Goal: Task Accomplishment & Management: Manage account settings

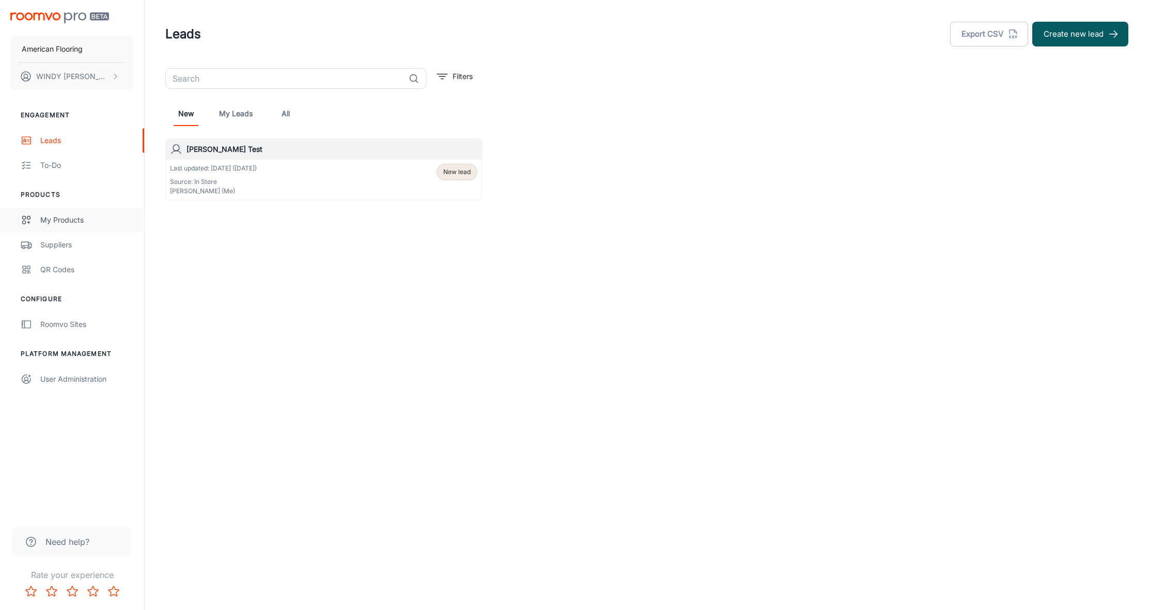
click at [59, 216] on div "My Products" at bounding box center [87, 219] width 94 height 11
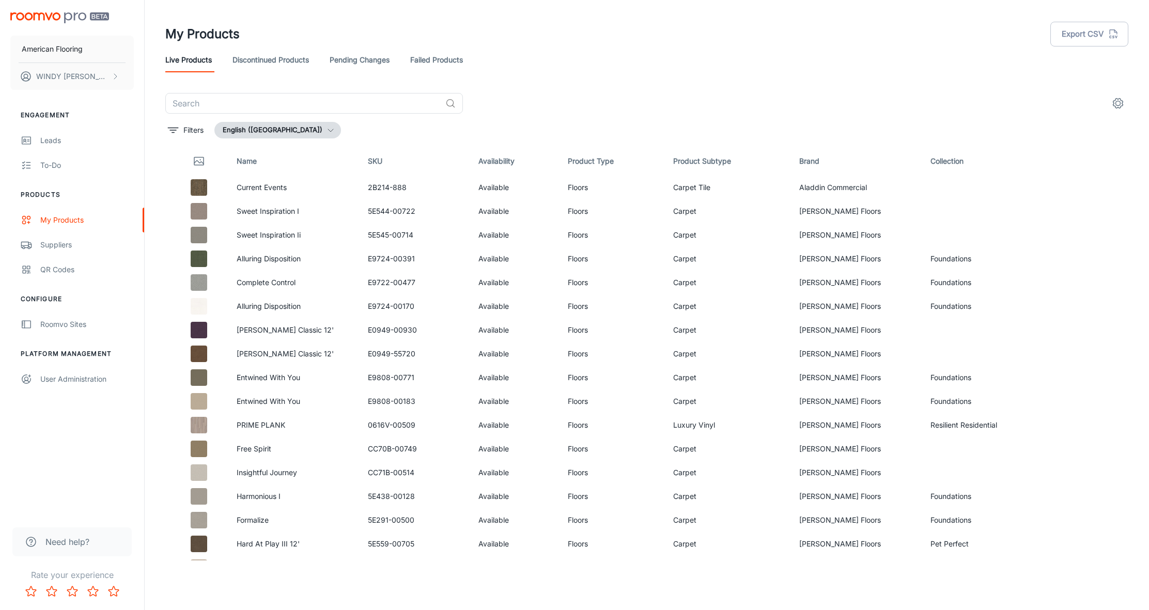
click at [62, 13] on img "scrollable content" at bounding box center [59, 17] width 99 height 11
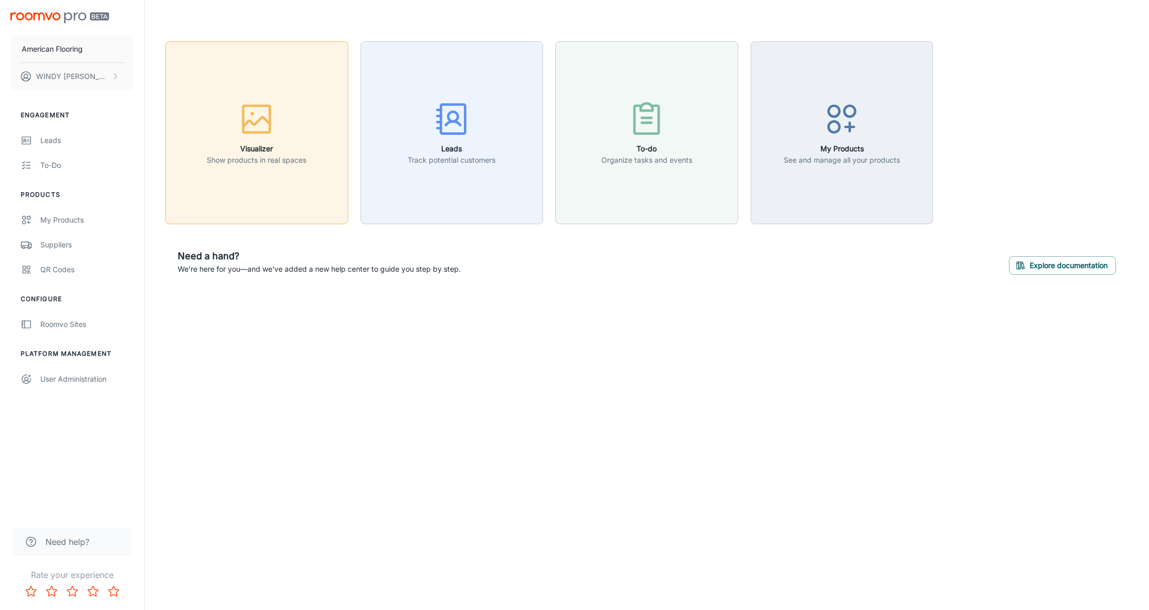
click at [260, 170] on button "Visualizer Show products in real spaces" at bounding box center [256, 132] width 183 height 183
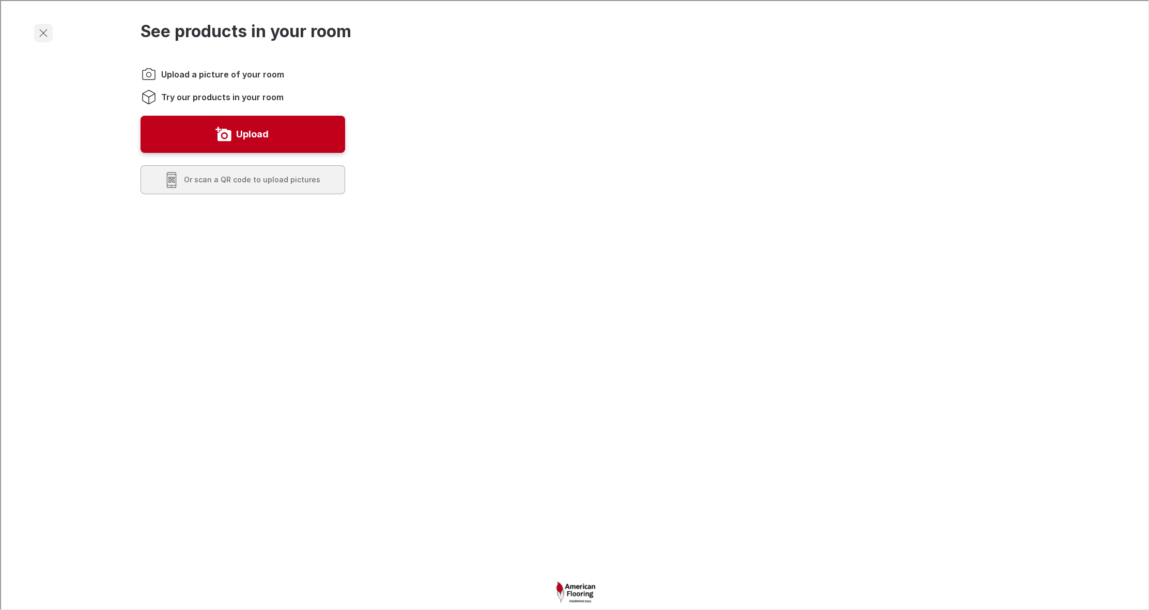
click at [41, 33] on line "Exit visualizer" at bounding box center [42, 31] width 7 height 7
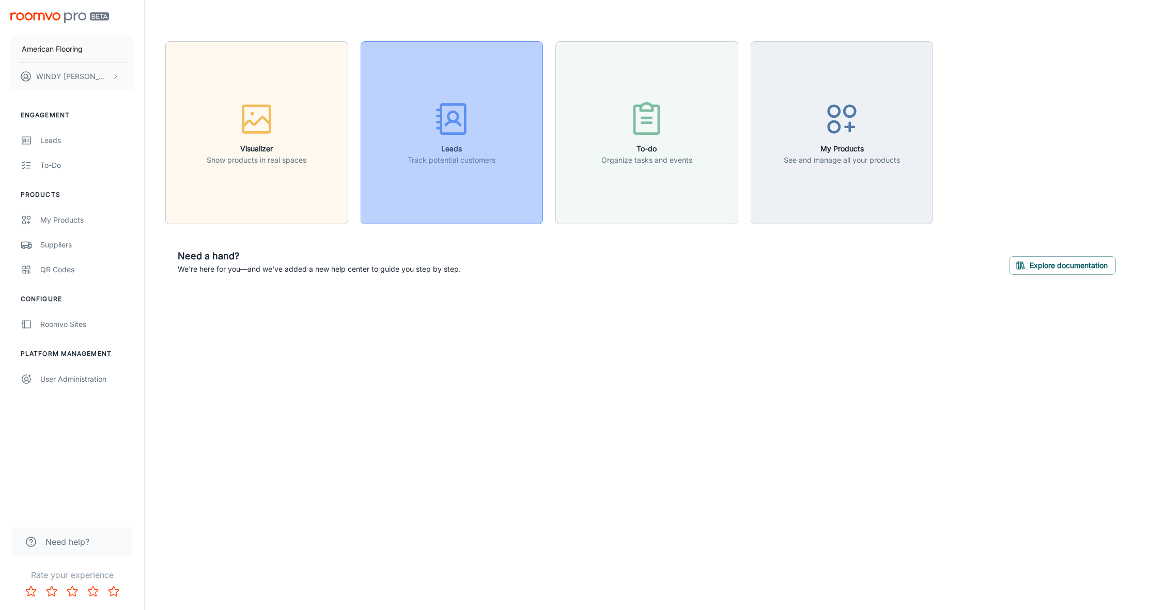
click at [474, 139] on div "button" at bounding box center [452, 121] width 88 height 43
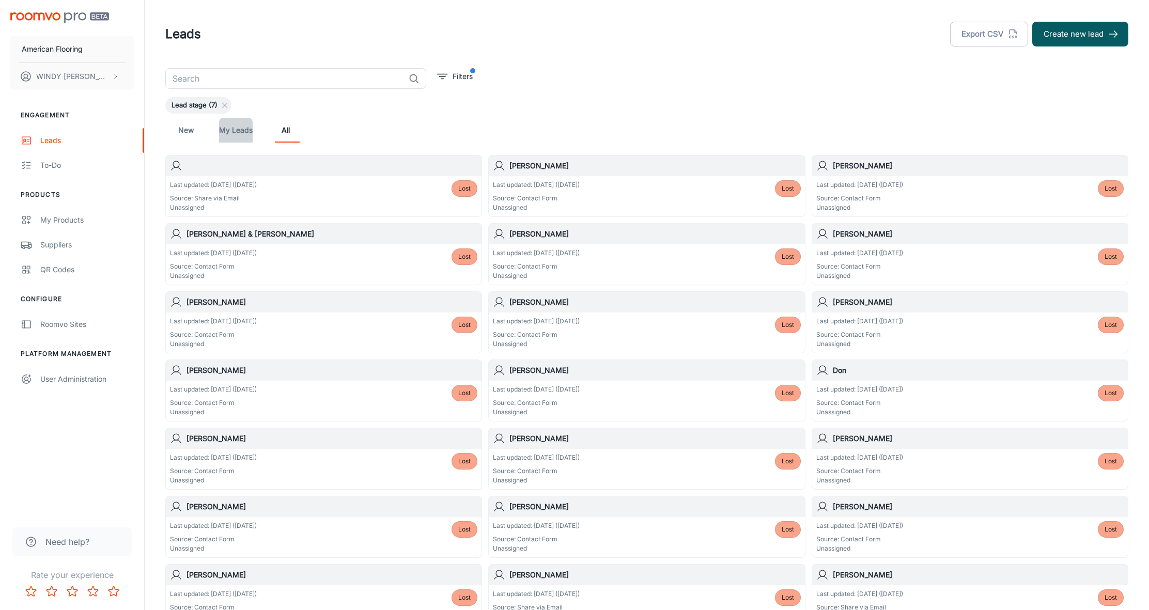
click at [237, 129] on link "My Leads" at bounding box center [236, 130] width 34 height 25
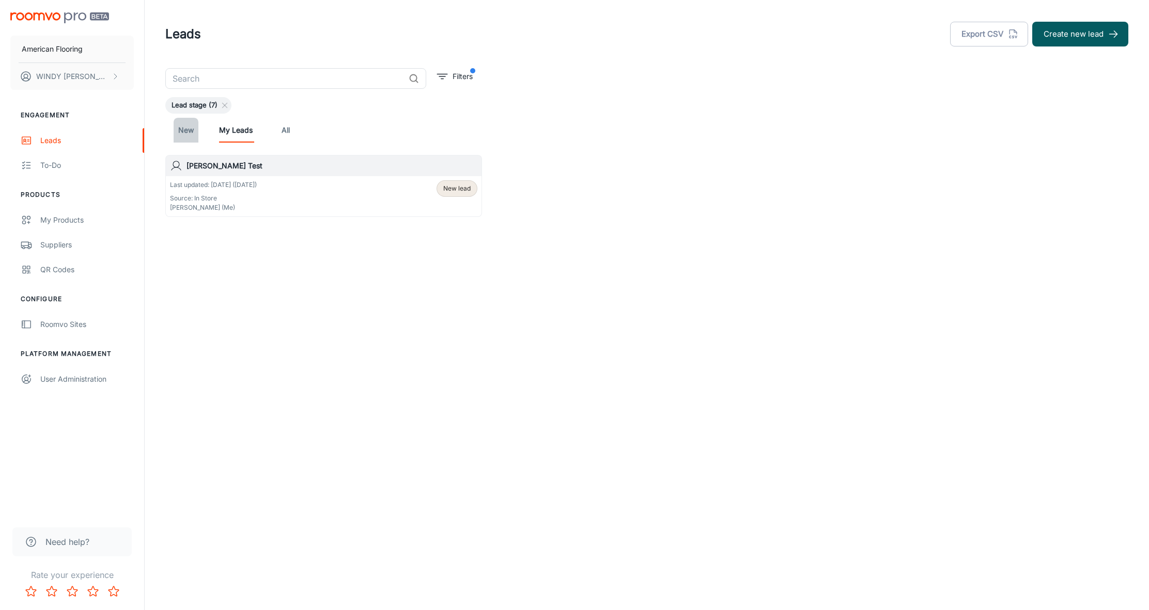
click at [185, 131] on link "New" at bounding box center [186, 130] width 25 height 25
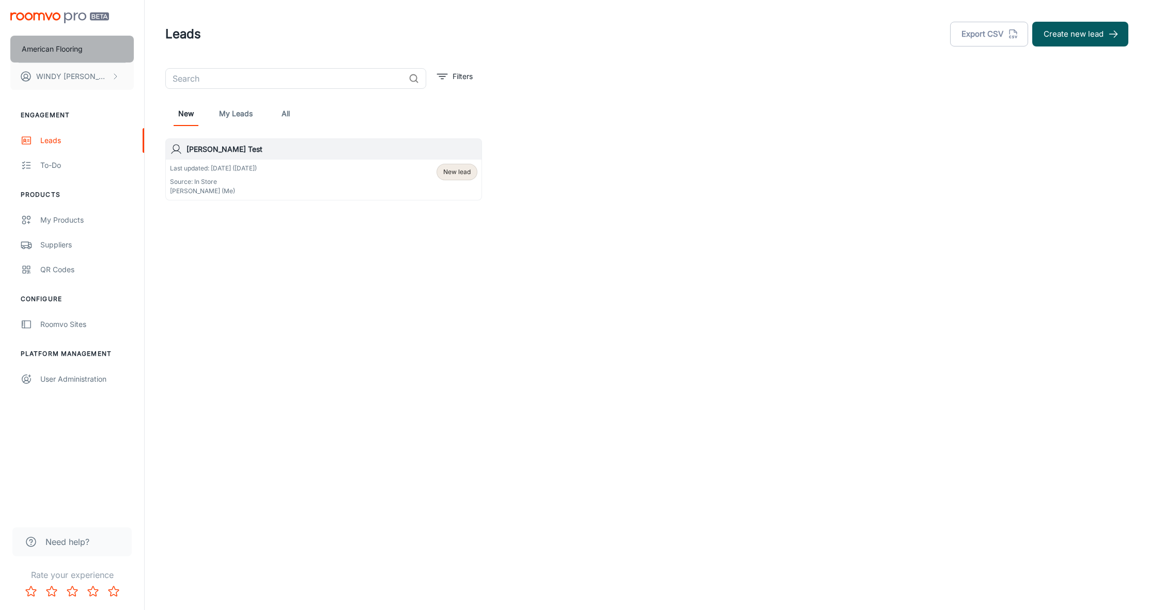
click at [59, 48] on p "American Flooring" at bounding box center [52, 48] width 61 height 11
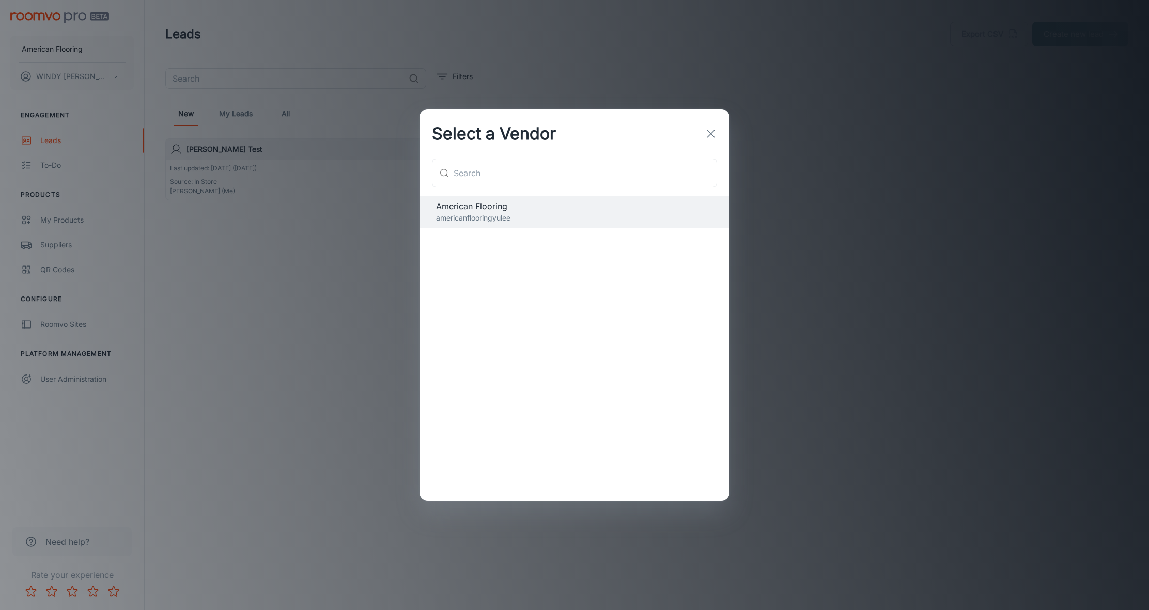
click at [712, 130] on icon "button" at bounding box center [711, 134] width 12 height 12
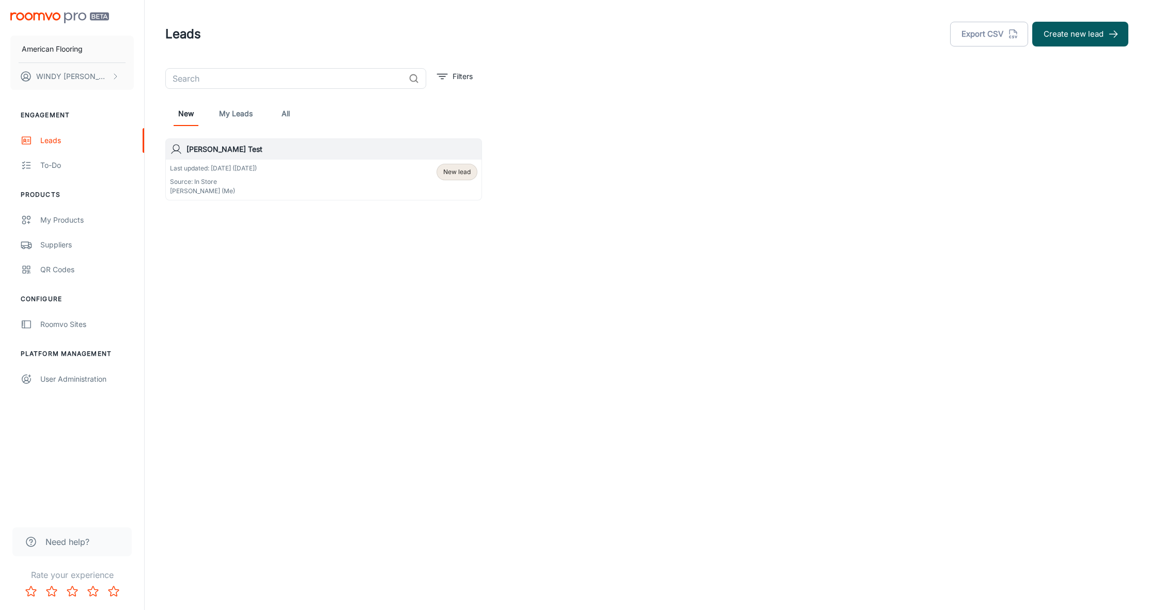
click at [58, 19] on img "scrollable content" at bounding box center [59, 17] width 99 height 11
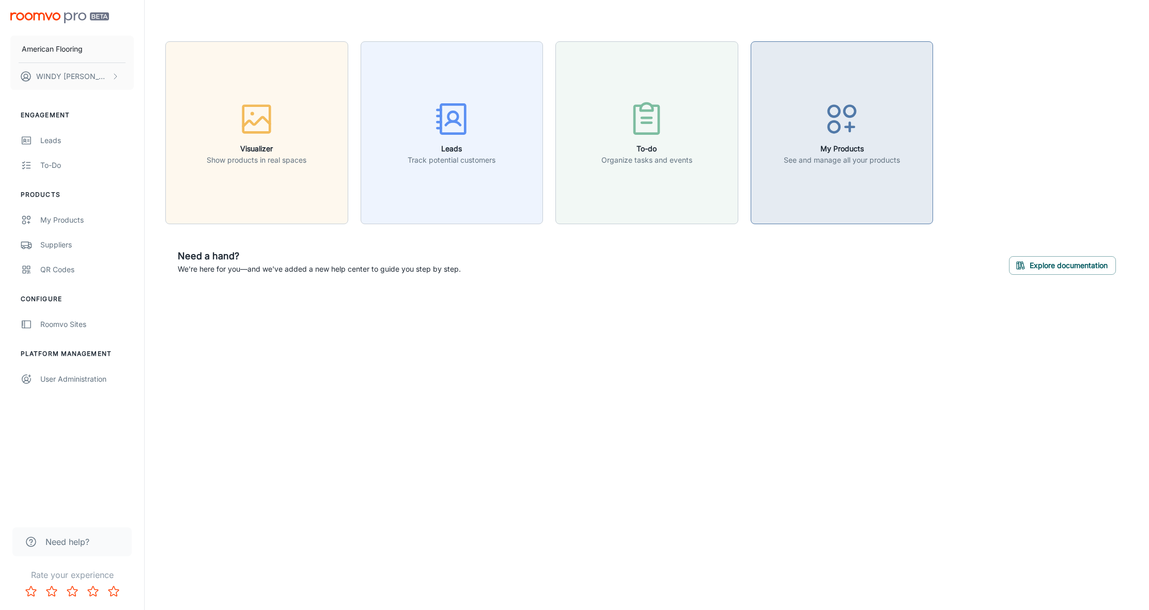
click at [847, 129] on icon "button" at bounding box center [841, 119] width 39 height 39
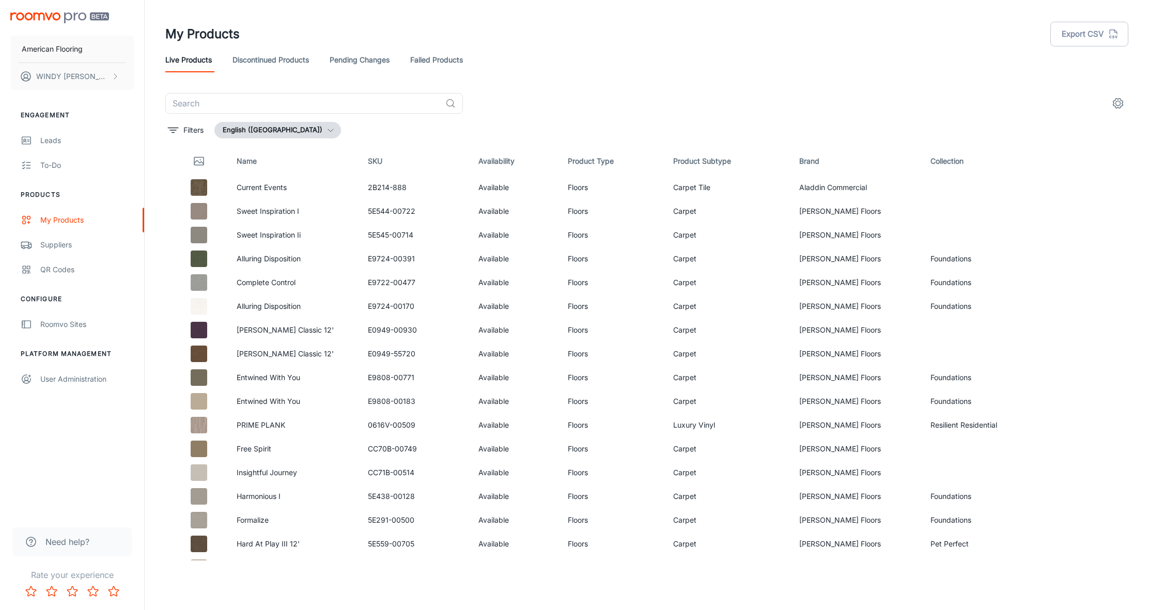
click at [285, 59] on link "Discontinued Products" at bounding box center [270, 60] width 76 height 25
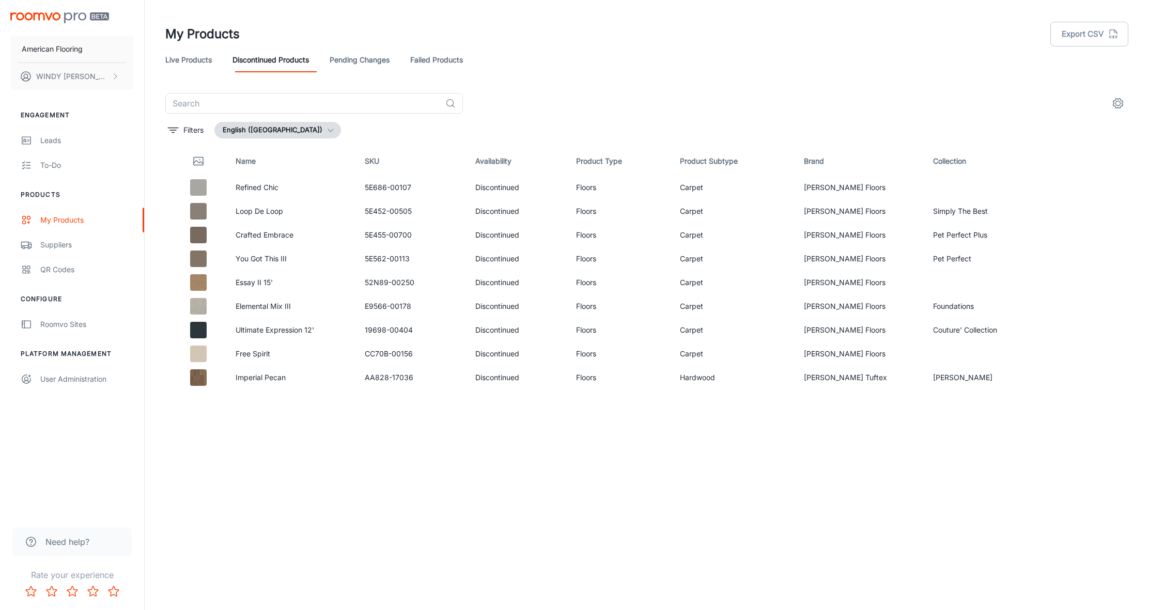
click at [367, 60] on link "Pending Changes" at bounding box center [360, 60] width 60 height 25
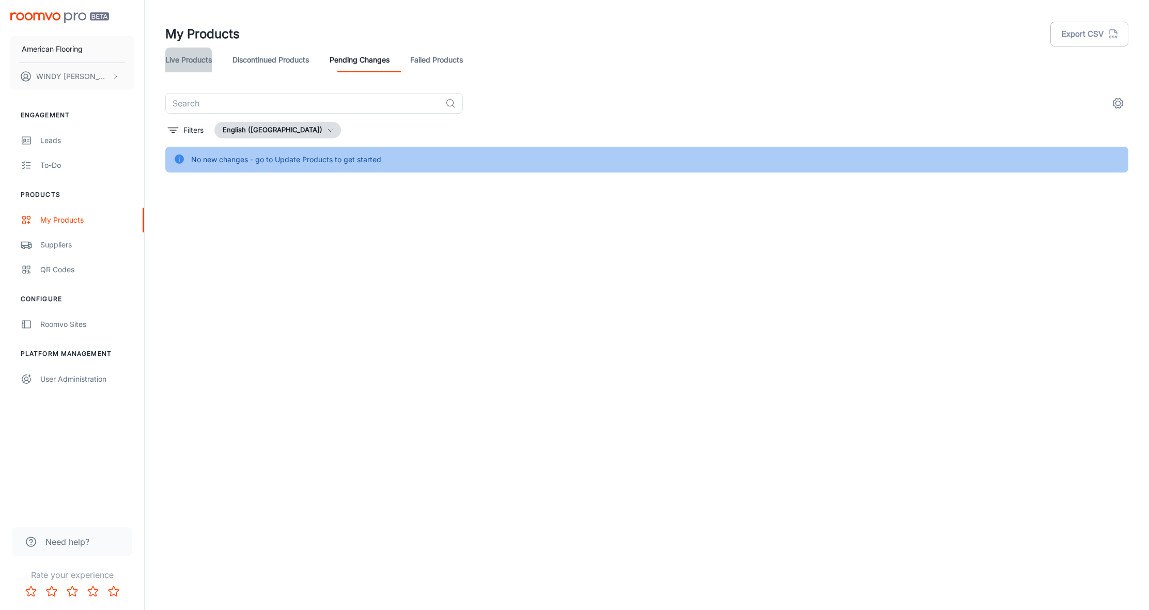
click at [185, 59] on link "Live Products" at bounding box center [188, 60] width 46 height 25
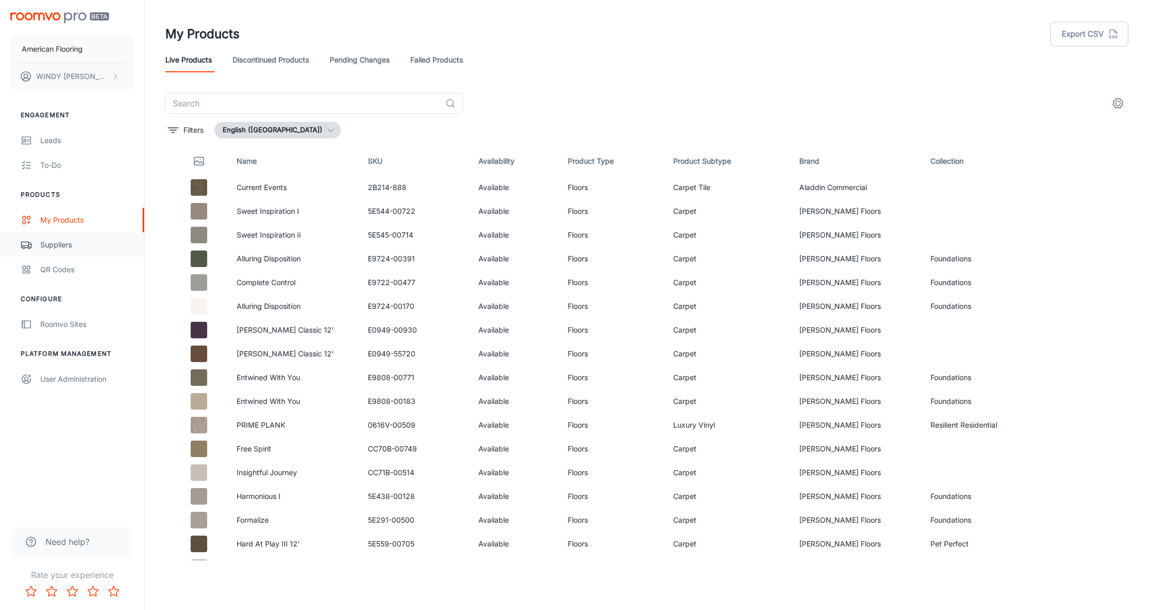
click at [60, 246] on div "Suppliers" at bounding box center [87, 244] width 94 height 11
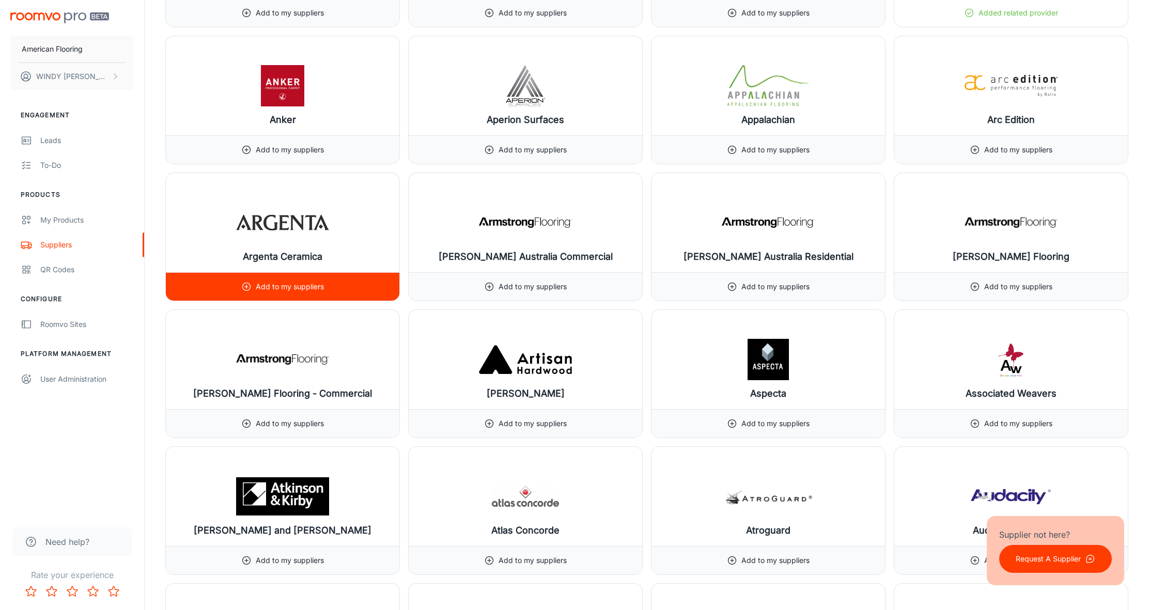
scroll to position [1331, 0]
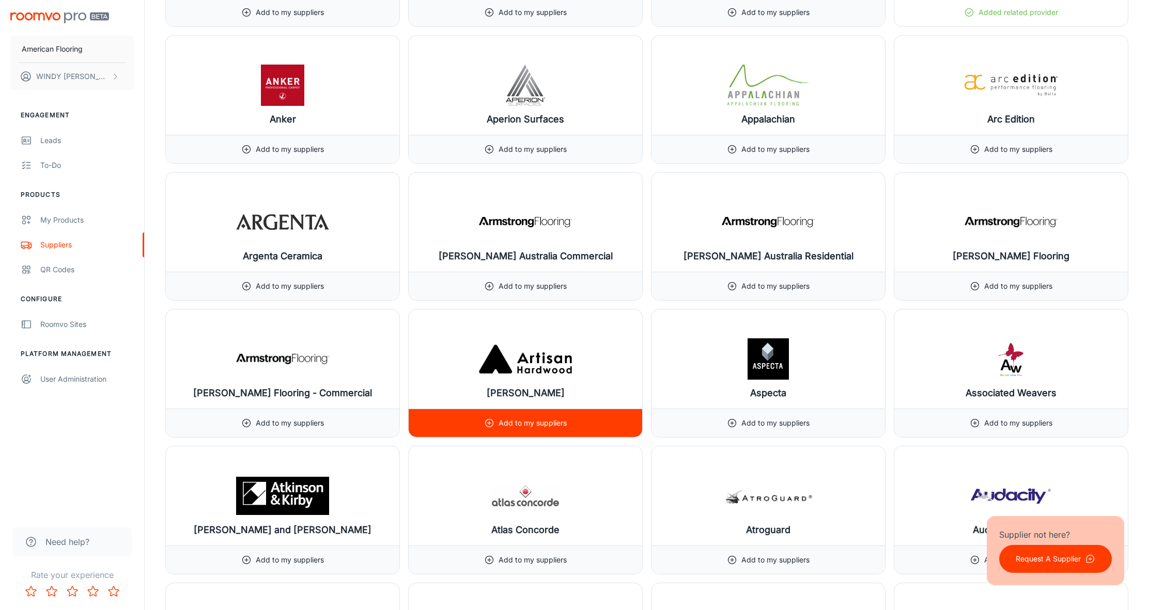
click at [524, 363] on img at bounding box center [525, 358] width 93 height 41
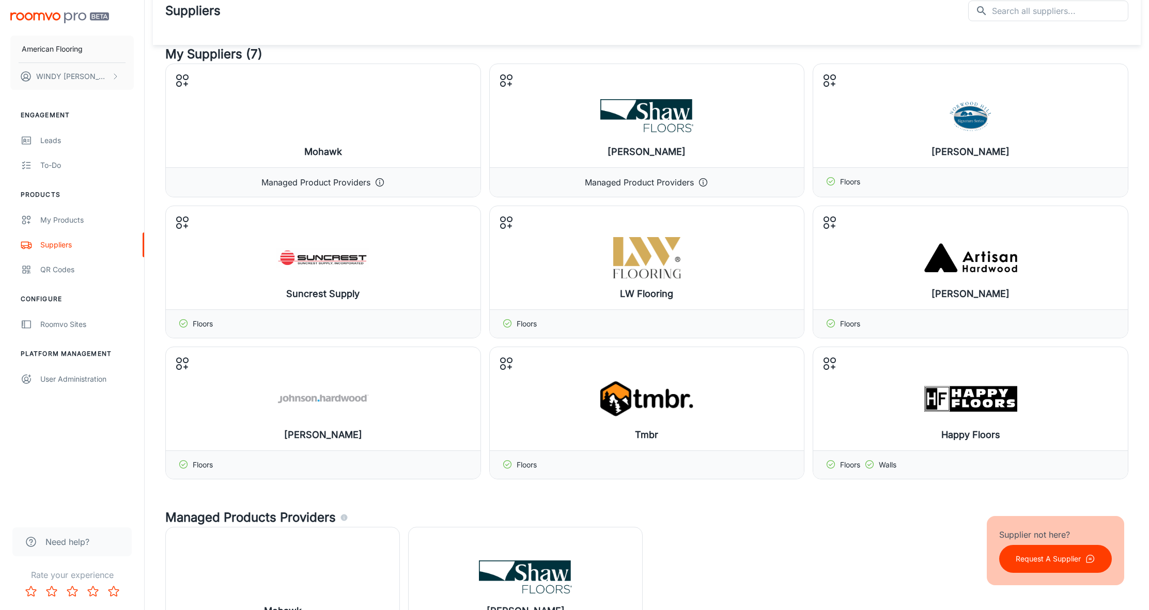
scroll to position [0, 0]
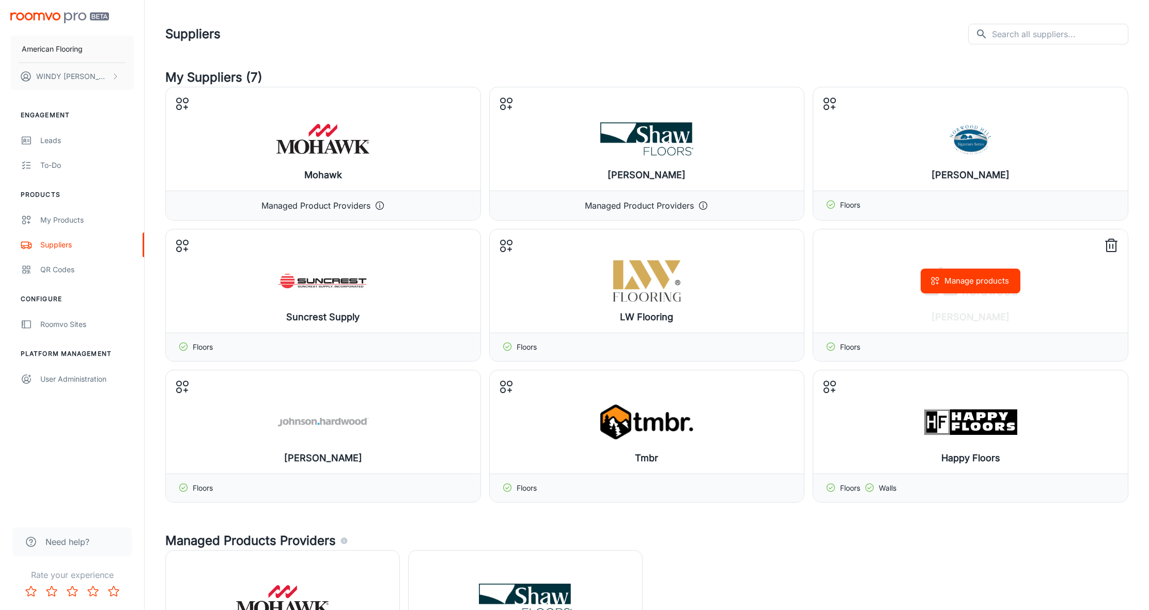
click at [956, 284] on button "Manage products" at bounding box center [971, 281] width 100 height 25
click at [898, 276] on div "Manage products" at bounding box center [970, 280] width 315 height 103
click at [857, 346] on p "Floors" at bounding box center [850, 346] width 20 height 11
click at [967, 281] on button "Manage products" at bounding box center [971, 281] width 100 height 25
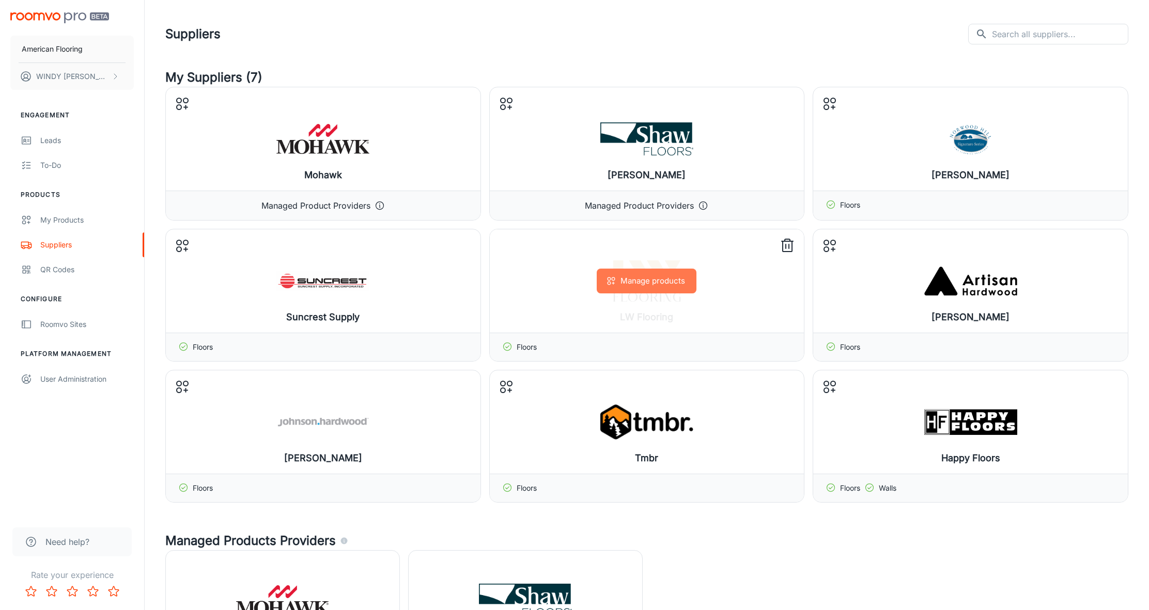
click at [661, 285] on button "Manage products" at bounding box center [647, 281] width 100 height 25
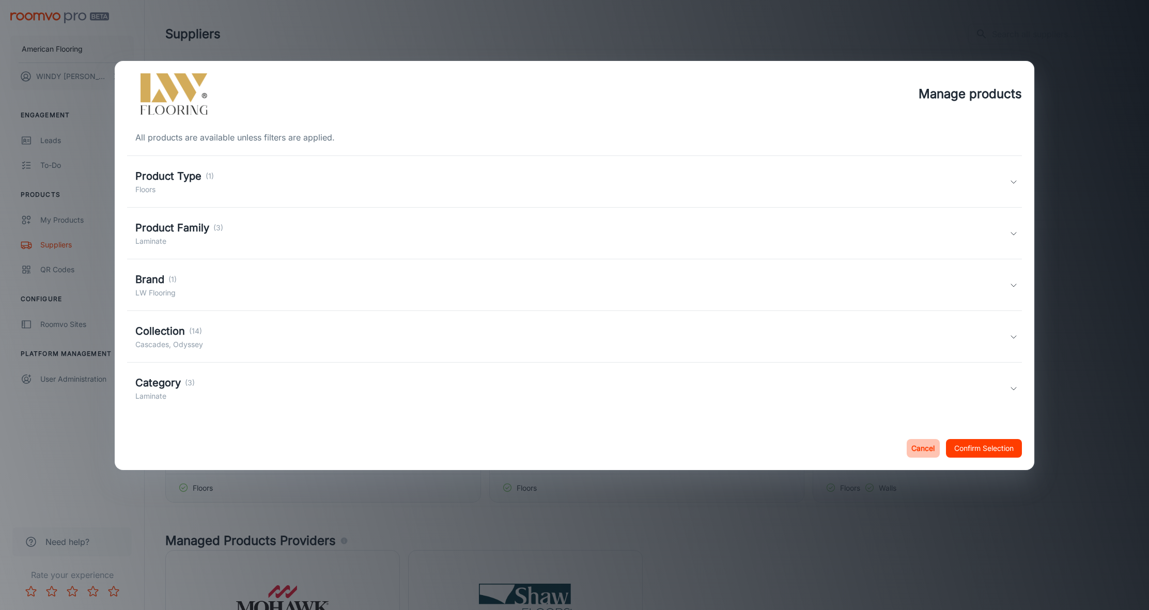
click at [919, 448] on button "Cancel" at bounding box center [923, 448] width 33 height 19
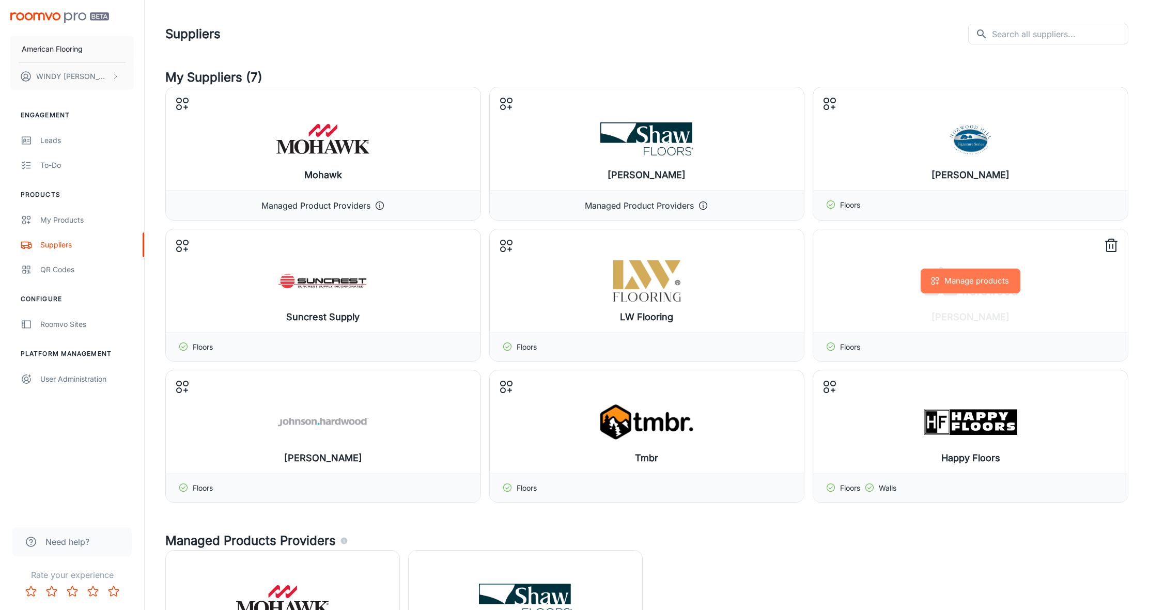
click at [955, 281] on button "Manage products" at bounding box center [971, 281] width 100 height 25
click at [979, 284] on button "Manage products" at bounding box center [971, 281] width 100 height 25
